Goal: Information Seeking & Learning: Find specific fact

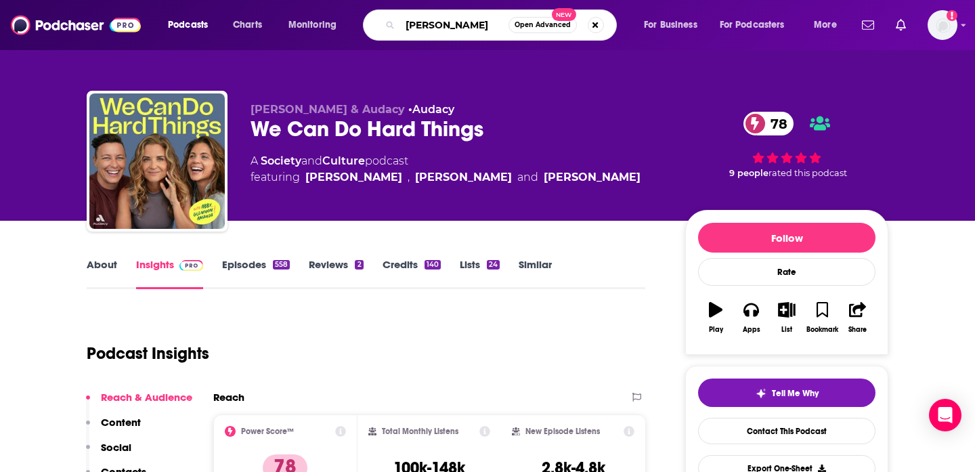
type input "[PERSON_NAME]"
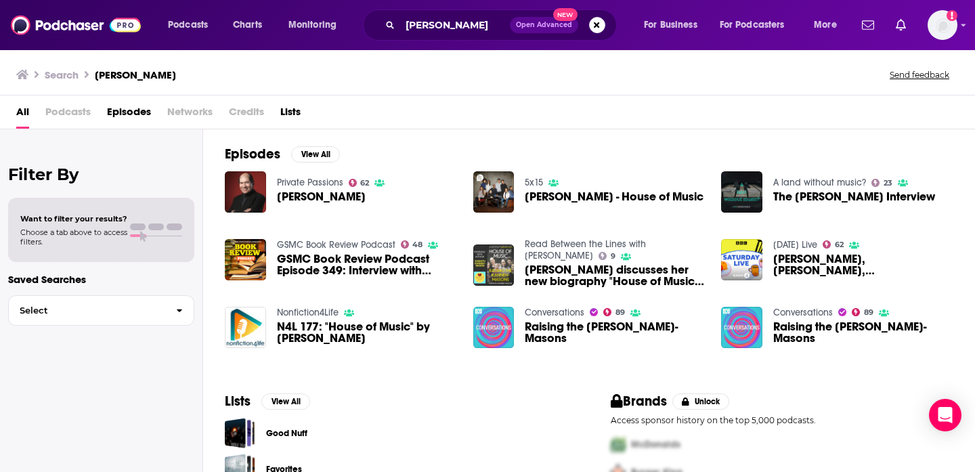
click at [547, 332] on span "Raising the [PERSON_NAME]-Masons" at bounding box center [615, 332] width 180 height 23
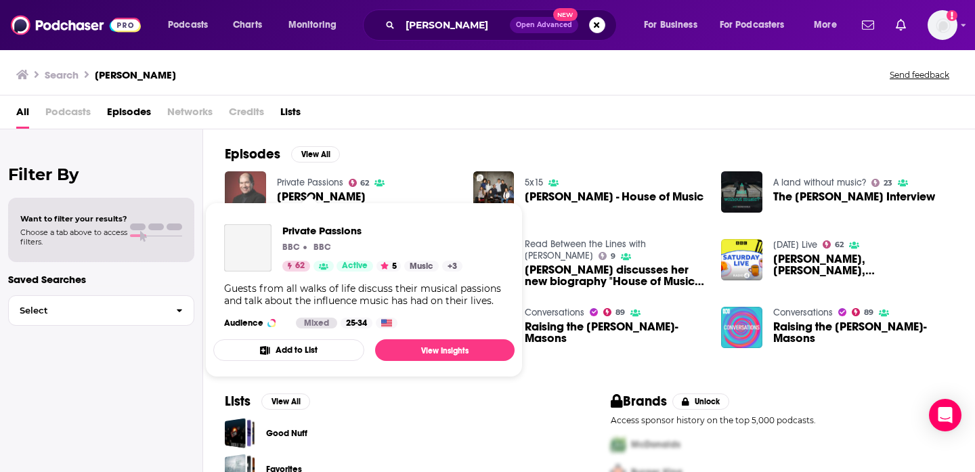
click at [253, 191] on img "Kadiatu Kanneh-Mason" at bounding box center [245, 191] width 41 height 41
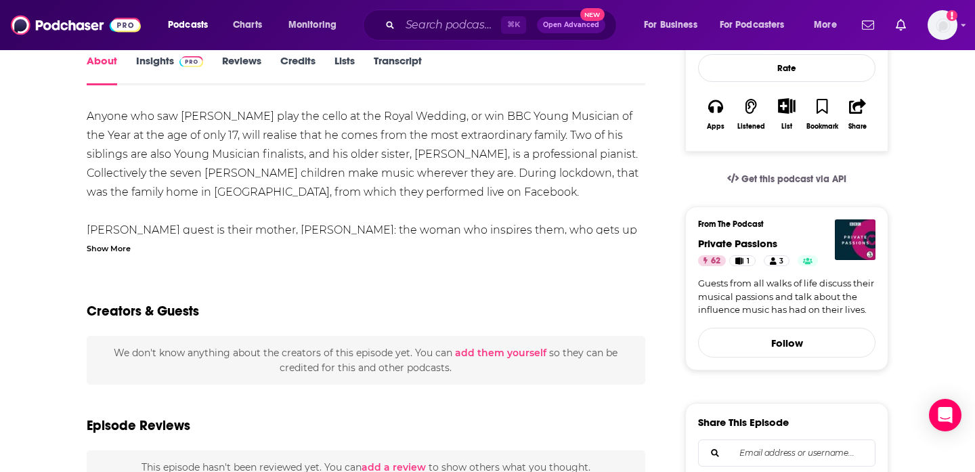
scroll to position [519, 0]
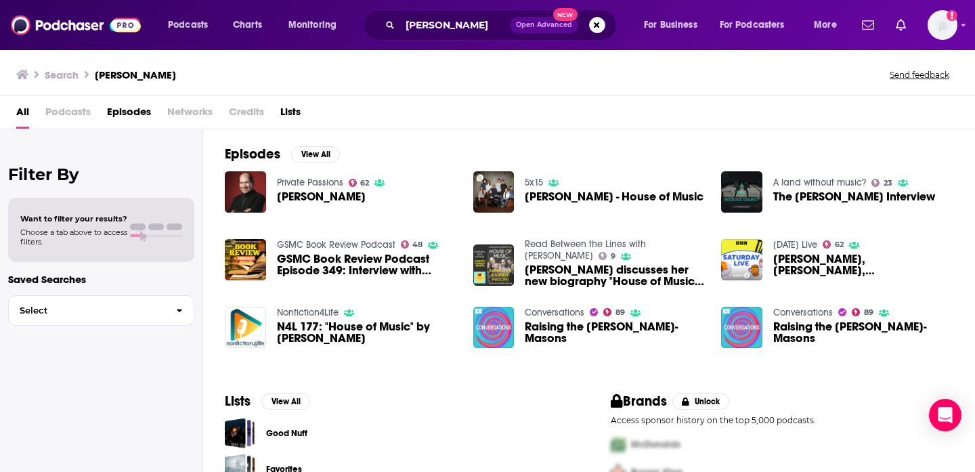
click at [805, 332] on span "Raising the [PERSON_NAME]-Masons" at bounding box center [863, 332] width 180 height 23
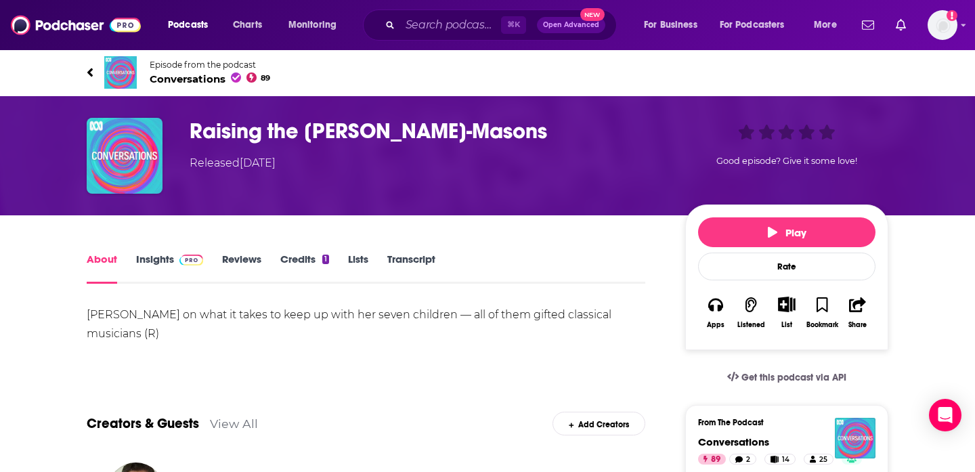
click at [259, 141] on h1 "Raising the [PERSON_NAME]-Masons" at bounding box center [427, 131] width 474 height 26
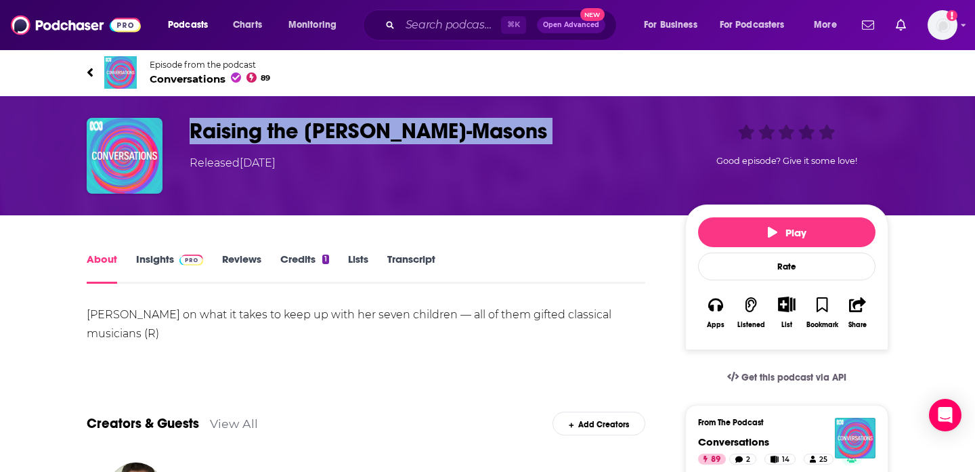
click at [259, 141] on h1 "Raising the [PERSON_NAME]-Masons" at bounding box center [427, 131] width 474 height 26
copy h1 "Raising the [PERSON_NAME]-Masons"
